Goal: Use online tool/utility: Utilize a website feature to perform a specific function

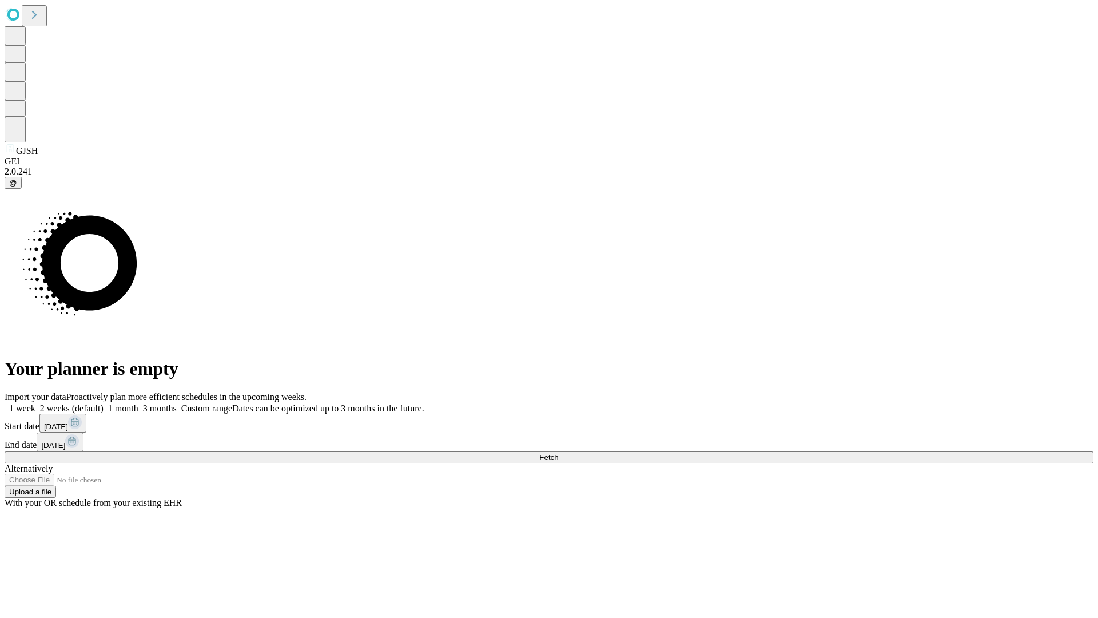
click at [104, 403] on label "2 weeks (default)" at bounding box center [69, 408] width 68 height 10
click at [558, 453] on span "Fetch" at bounding box center [549, 457] width 19 height 9
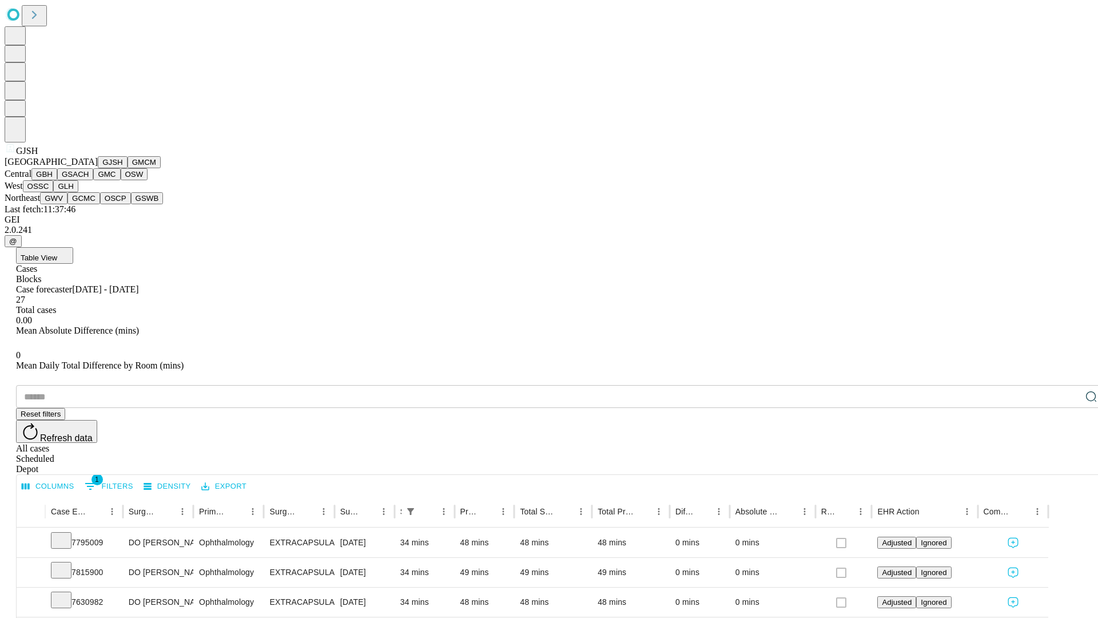
click at [128, 168] on button "GMCM" at bounding box center [144, 162] width 33 height 12
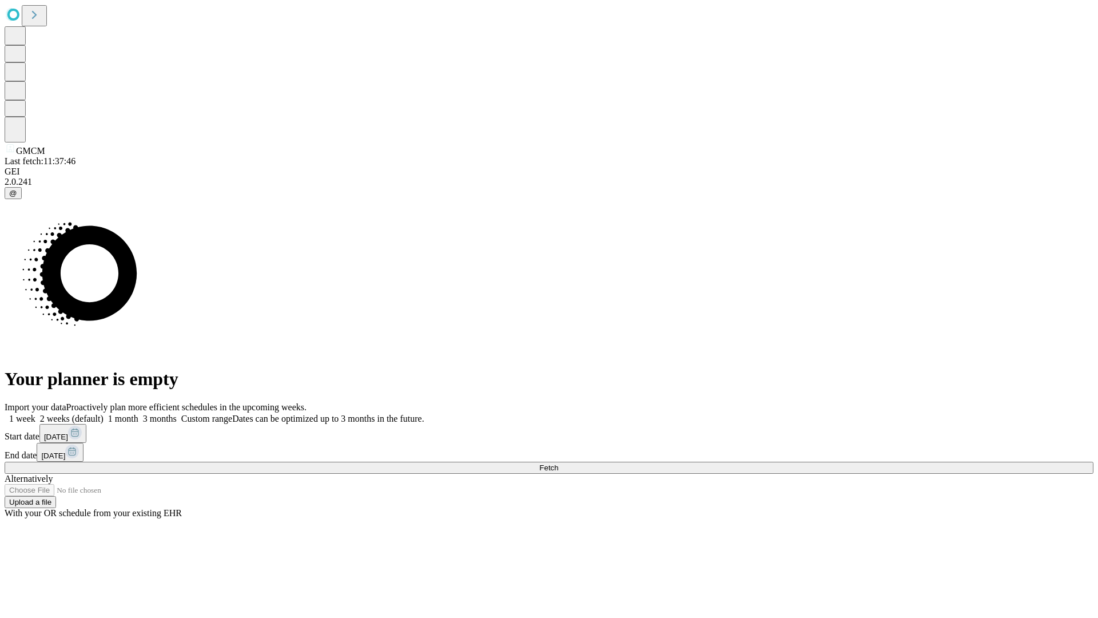
click at [104, 414] on label "2 weeks (default)" at bounding box center [69, 419] width 68 height 10
click at [558, 463] on span "Fetch" at bounding box center [549, 467] width 19 height 9
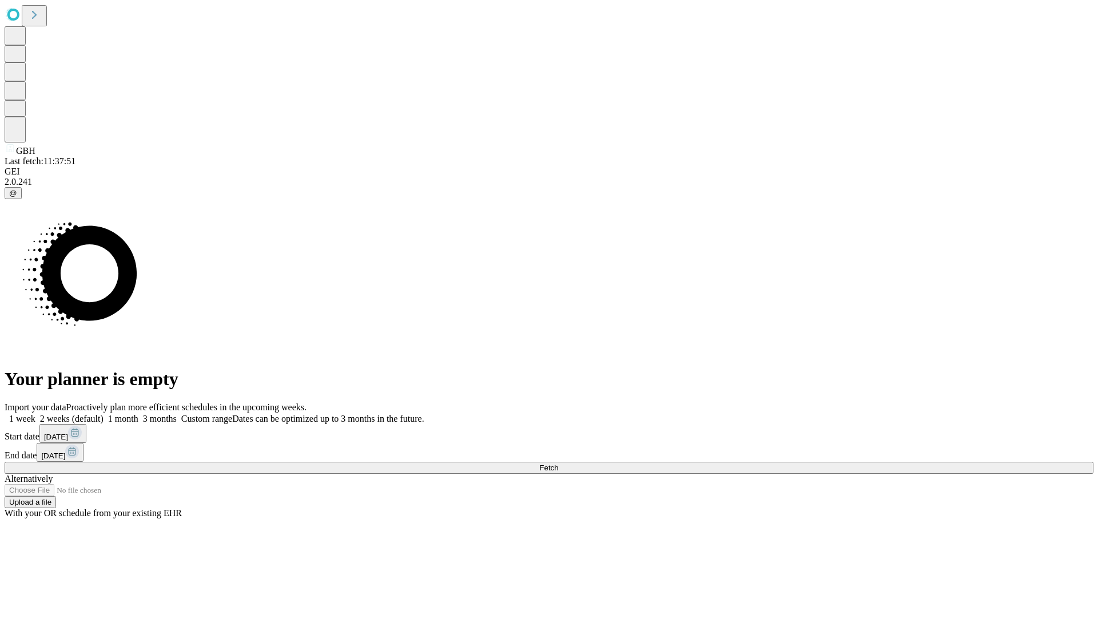
click at [104, 414] on label "2 weeks (default)" at bounding box center [69, 419] width 68 height 10
click at [558, 463] on span "Fetch" at bounding box center [549, 467] width 19 height 9
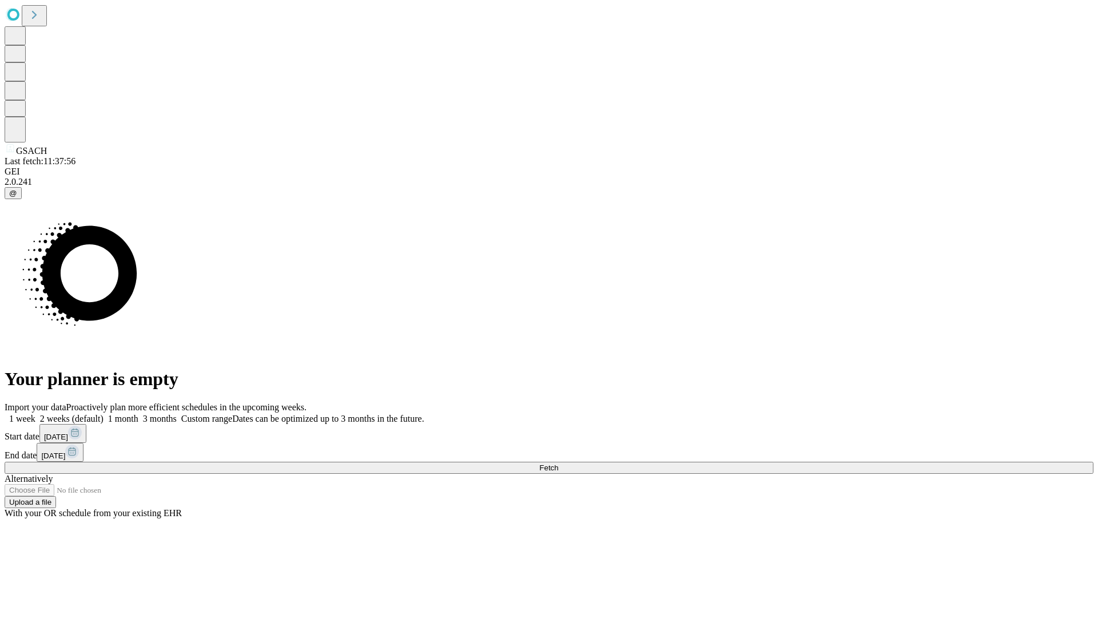
click at [104, 414] on label "2 weeks (default)" at bounding box center [69, 419] width 68 height 10
click at [558, 463] on span "Fetch" at bounding box center [549, 467] width 19 height 9
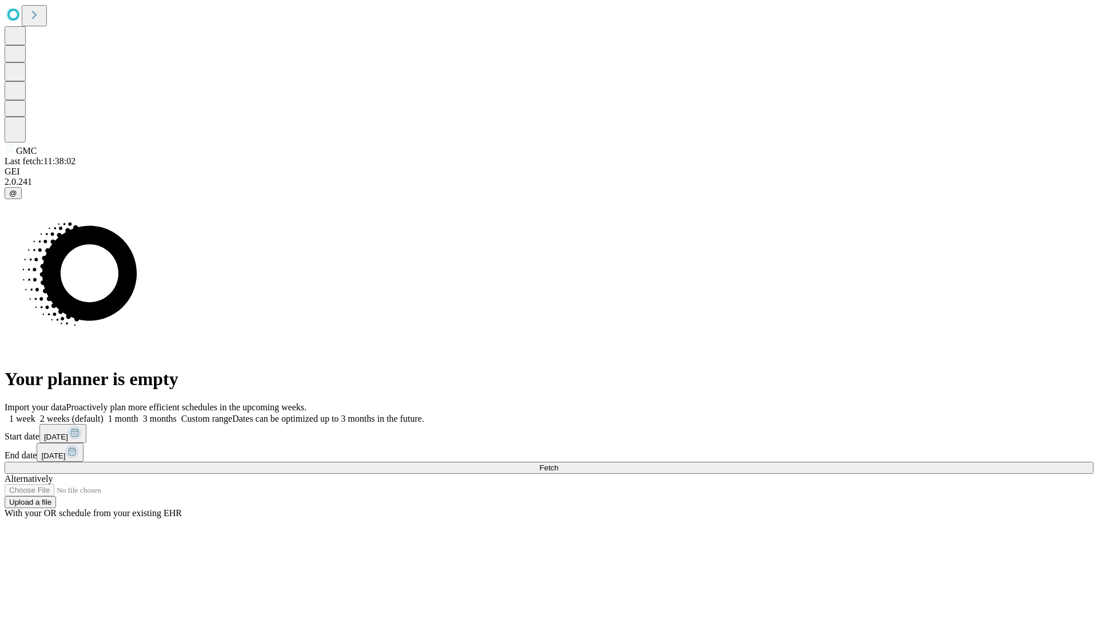
click at [558, 463] on span "Fetch" at bounding box center [549, 467] width 19 height 9
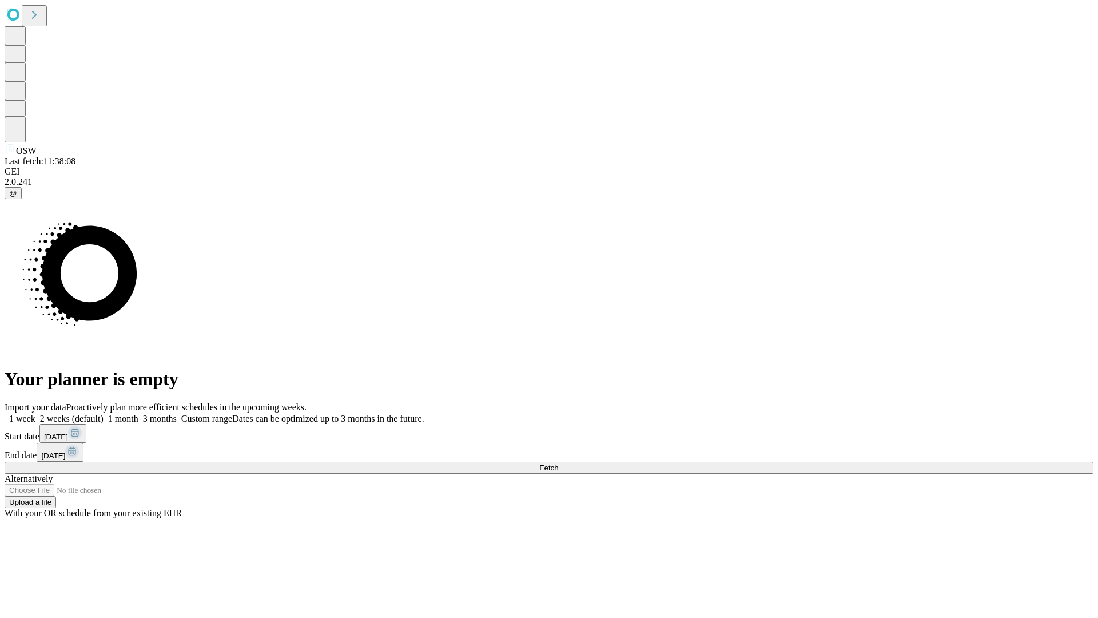
click at [104, 414] on label "2 weeks (default)" at bounding box center [69, 419] width 68 height 10
click at [558, 463] on span "Fetch" at bounding box center [549, 467] width 19 height 9
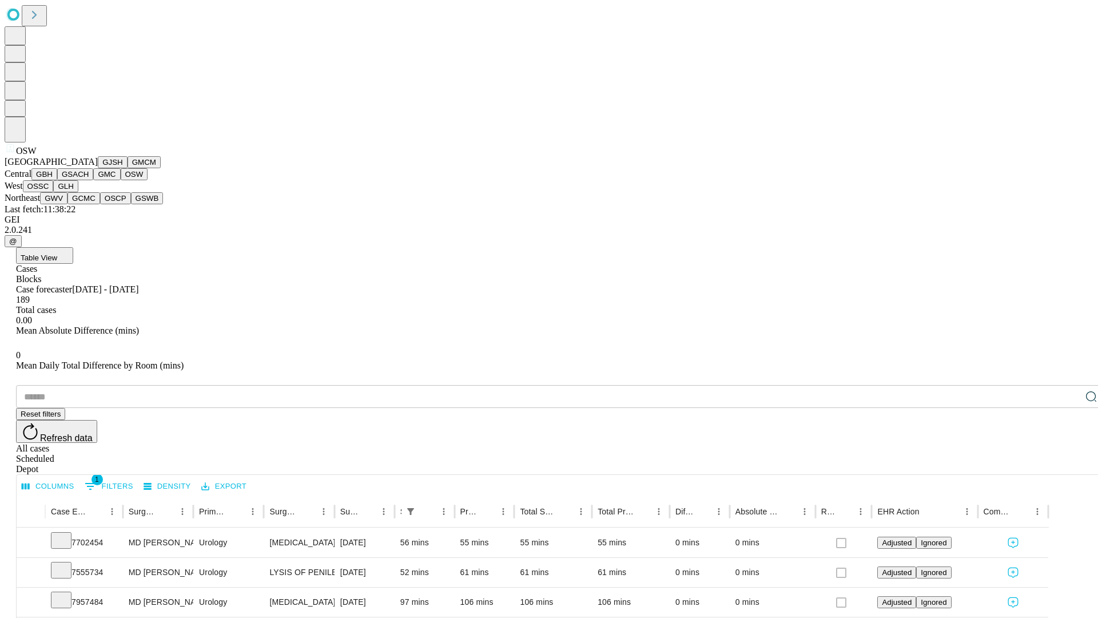
click at [54, 192] on button "OSSC" at bounding box center [38, 186] width 31 height 12
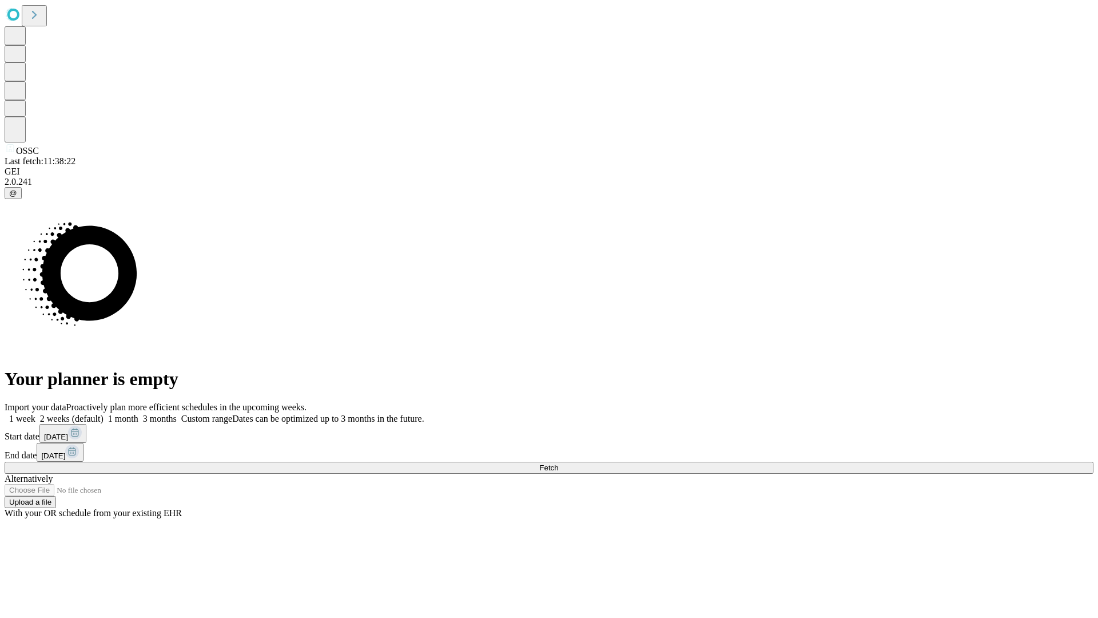
click at [104, 414] on label "2 weeks (default)" at bounding box center [69, 419] width 68 height 10
click at [558, 463] on span "Fetch" at bounding box center [549, 467] width 19 height 9
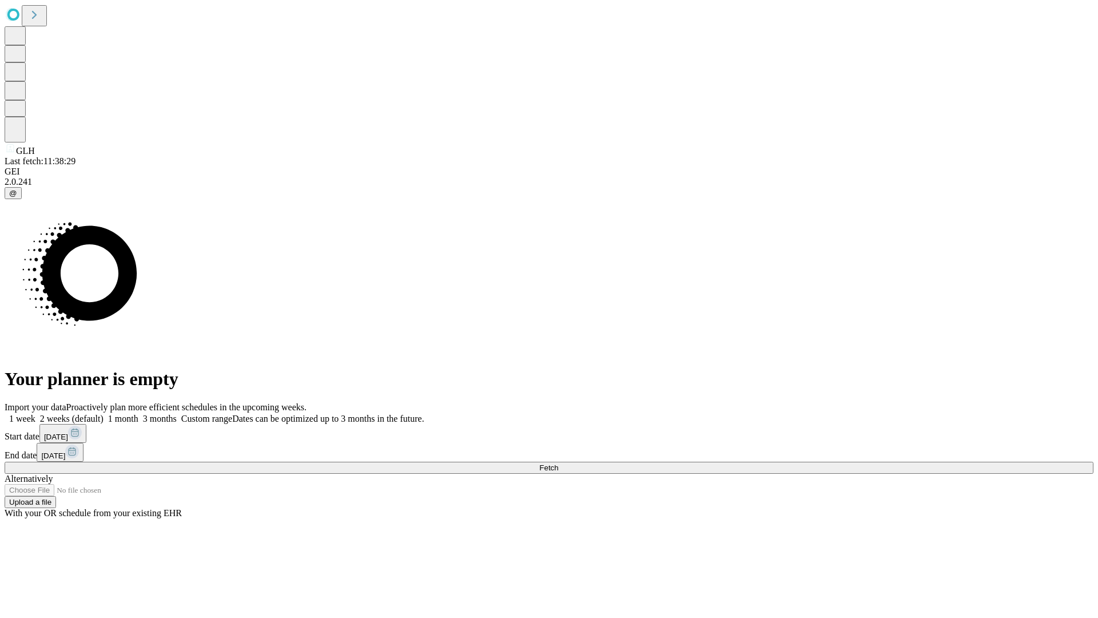
click at [104, 414] on label "2 weeks (default)" at bounding box center [69, 419] width 68 height 10
click at [558, 463] on span "Fetch" at bounding box center [549, 467] width 19 height 9
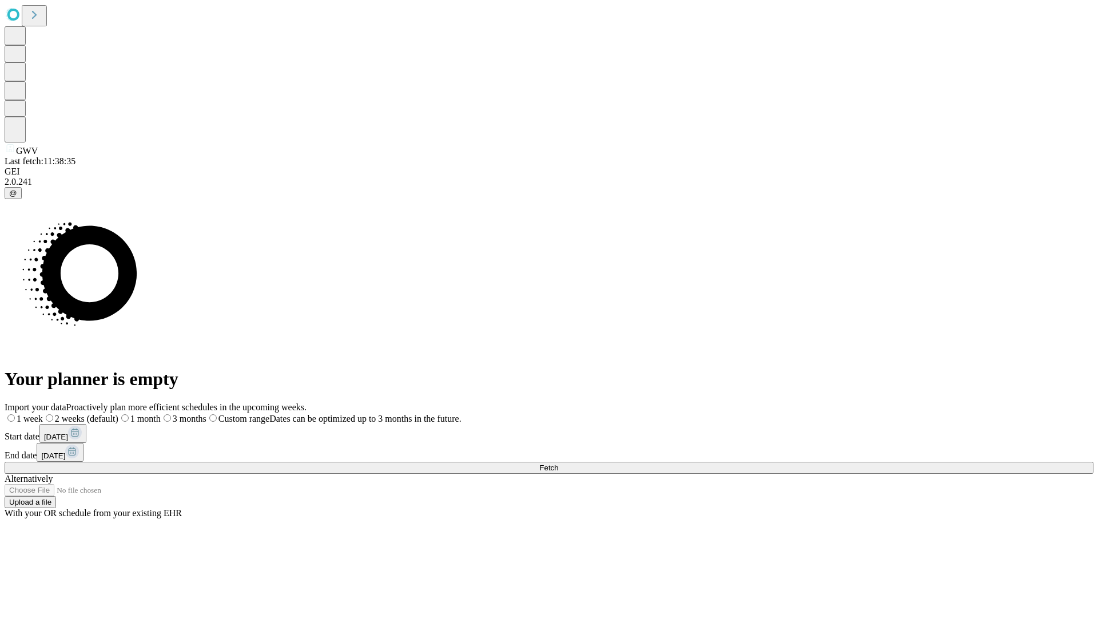
click at [118, 414] on label "2 weeks (default)" at bounding box center [81, 419] width 76 height 10
click at [558, 463] on span "Fetch" at bounding box center [549, 467] width 19 height 9
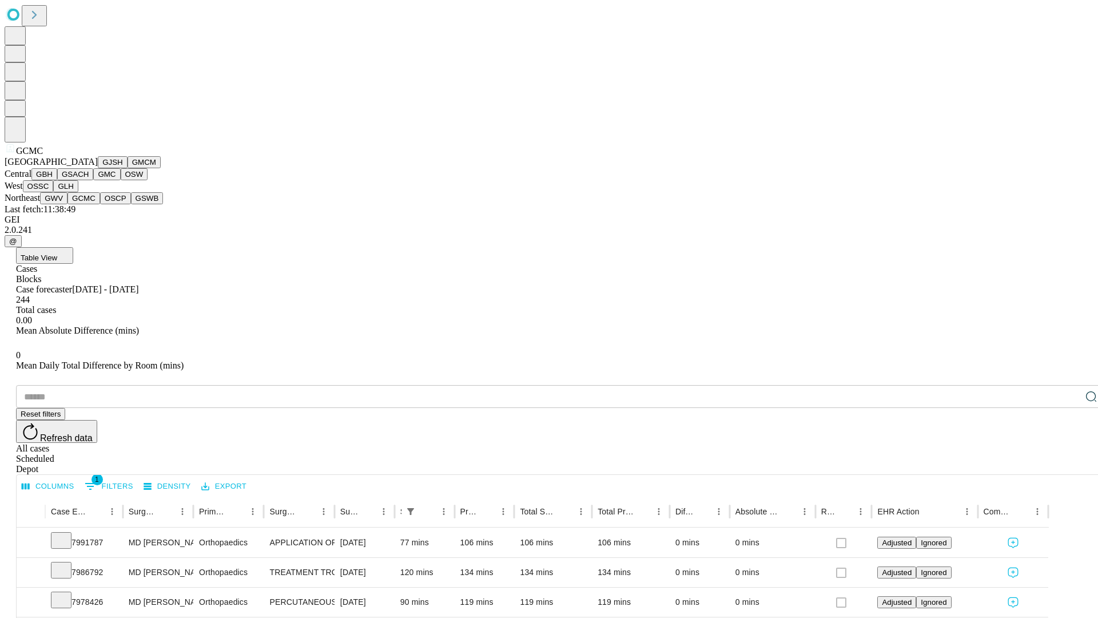
click at [100, 204] on button "OSCP" at bounding box center [115, 198] width 31 height 12
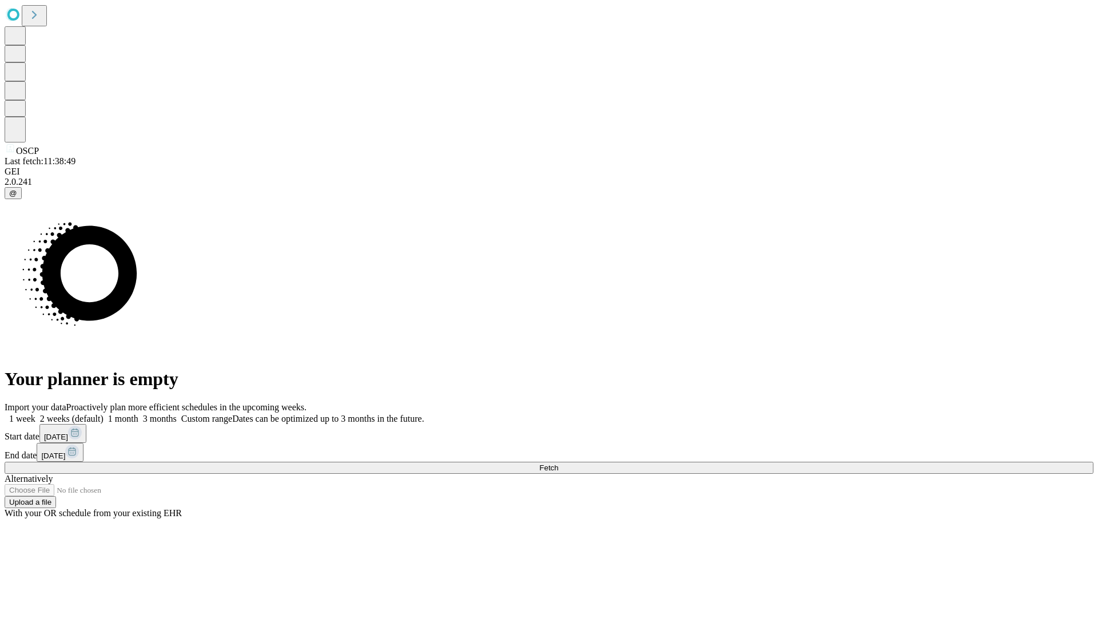
click at [104, 414] on label "2 weeks (default)" at bounding box center [69, 419] width 68 height 10
click at [558, 463] on span "Fetch" at bounding box center [549, 467] width 19 height 9
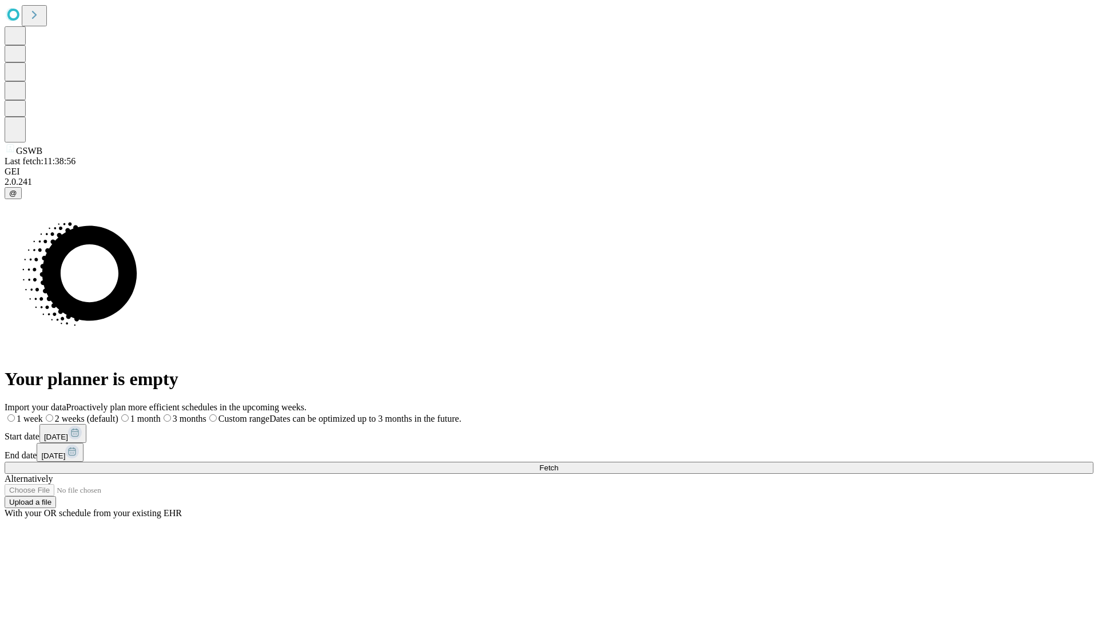
click at [118, 414] on label "2 weeks (default)" at bounding box center [81, 419] width 76 height 10
click at [558, 463] on span "Fetch" at bounding box center [549, 467] width 19 height 9
